Goal: Information Seeking & Learning: Learn about a topic

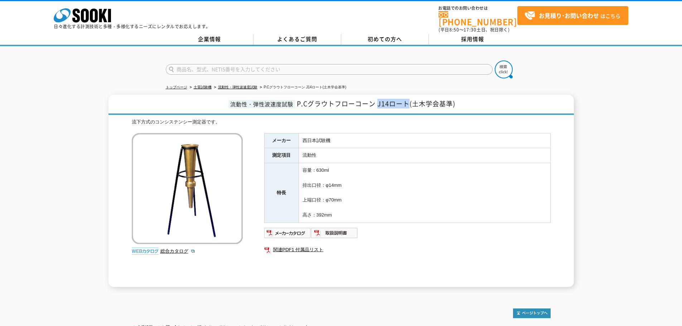
drag, startPoint x: 380, startPoint y: 101, endPoint x: 408, endPoint y: 99, distance: 28.3
click at [408, 99] on span "P.Cグラウトフローコーン J14ロート(土木学会基準)" at bounding box center [376, 104] width 159 height 10
copy span "J14ロート"
click at [306, 103] on span "P.Cグラウトフローコーン J14ロート(土木学会基準)" at bounding box center [376, 104] width 159 height 10
drag, startPoint x: 299, startPoint y: 99, endPoint x: 374, endPoint y: 102, distance: 75.3
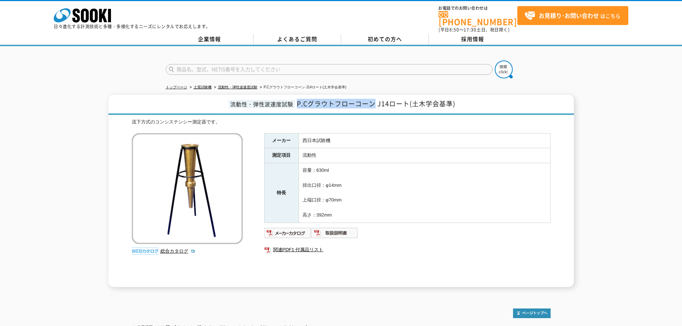
click at [374, 102] on span "P.Cグラウトフローコーン J14ロート(土木学会基準)" at bounding box center [376, 104] width 159 height 10
copy span "P.Cグラウトフローコーン"
drag, startPoint x: 379, startPoint y: 99, endPoint x: 408, endPoint y: 100, distance: 29.0
click at [408, 100] on span "P.Cグラウトフローコーン J14ロート(土木学会基準)" at bounding box center [376, 104] width 159 height 10
copy span "J14ロート"
